Goal: Task Accomplishment & Management: Use online tool/utility

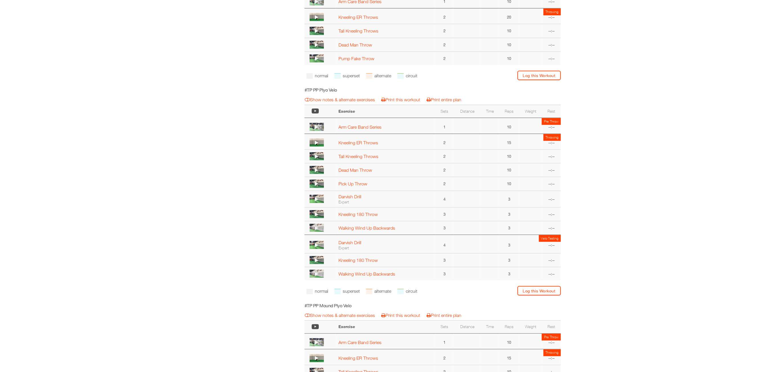
scroll to position [349, 0]
select select "**********"
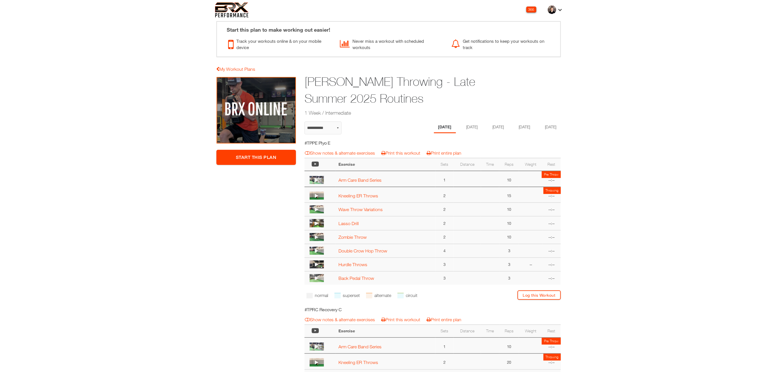
select select "**********"
